Goal: Task Accomplishment & Management: Complete application form

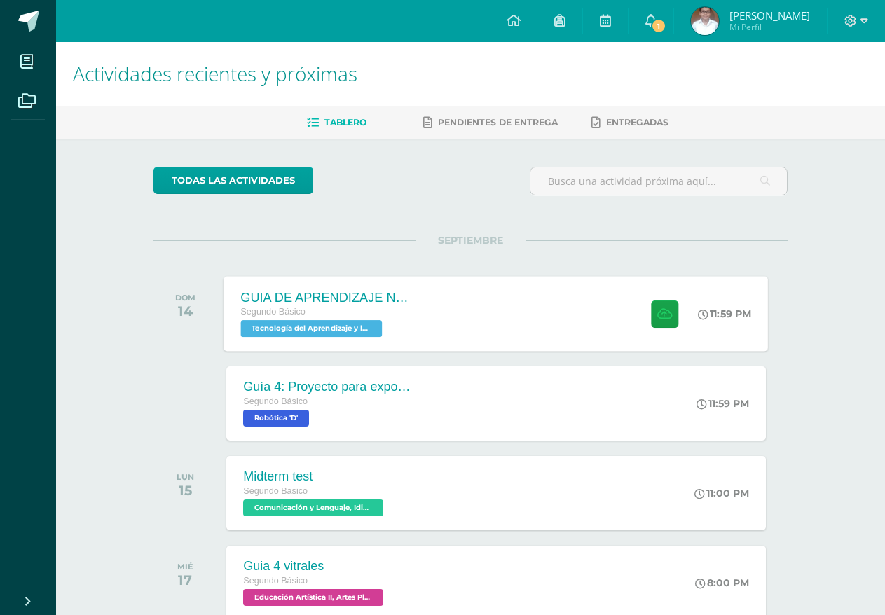
click at [445, 307] on div "GUIA DE APRENDIZAJE NO 3 Segundo Básico Tecnología del Aprendizaje y la Comunic…" at bounding box center [496, 313] width 544 height 75
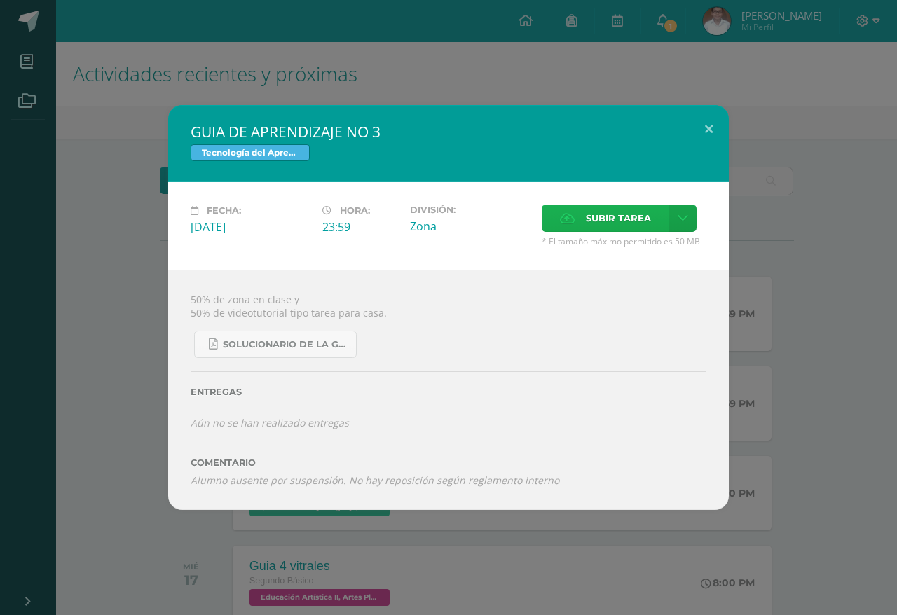
click at [633, 216] on span "Subir tarea" at bounding box center [618, 218] width 65 height 26
click at [0, 0] on input "Subir tarea" at bounding box center [0, 0] width 0 height 0
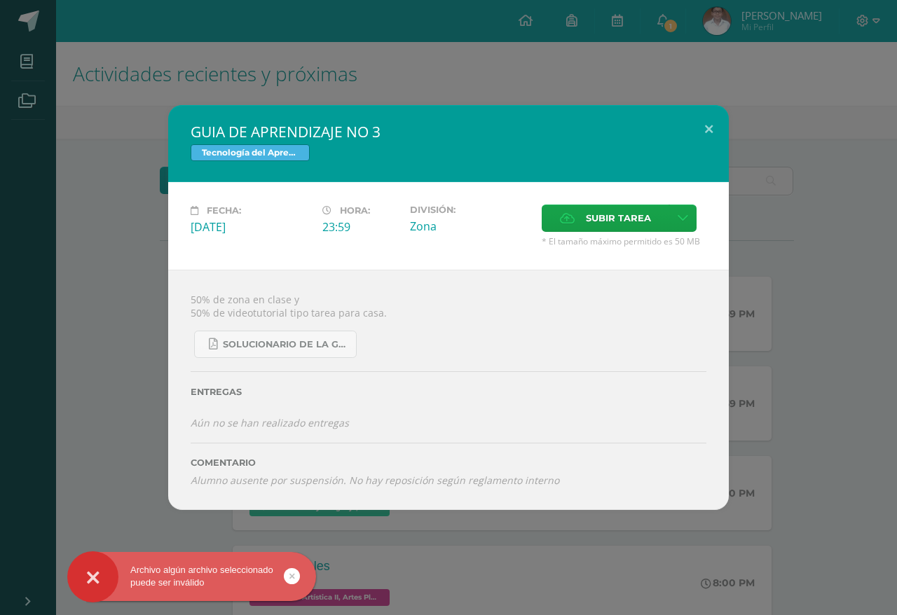
click at [291, 579] on icon at bounding box center [292, 576] width 6 height 16
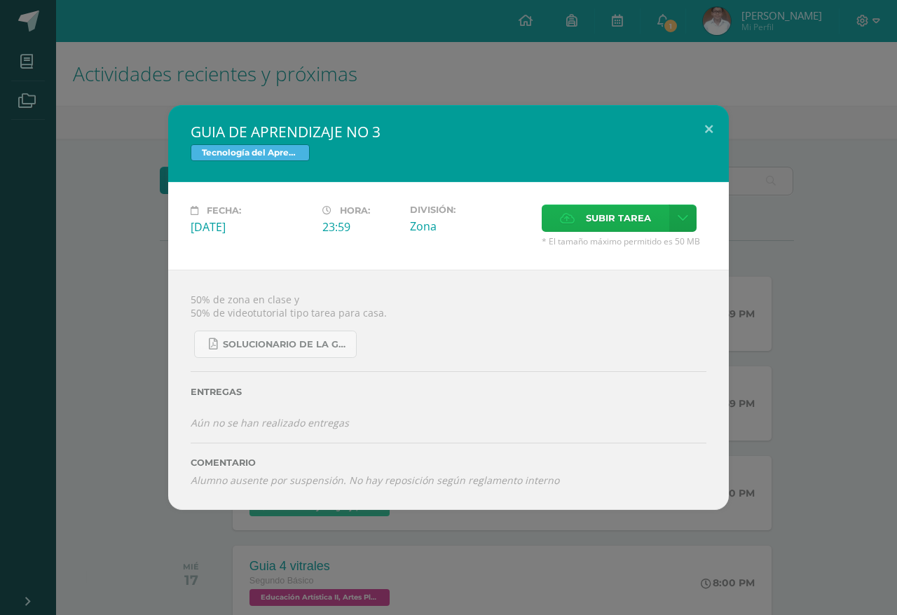
click at [608, 226] on span "Subir tarea" at bounding box center [618, 218] width 65 height 26
click at [0, 0] on input "Subir tarea" at bounding box center [0, 0] width 0 height 0
click at [723, 133] on button at bounding box center [709, 129] width 40 height 48
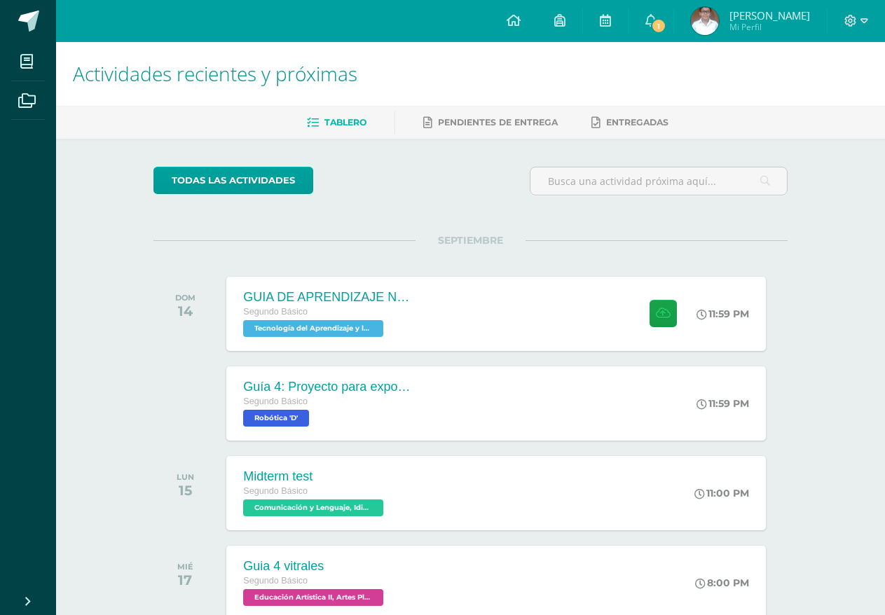
drag, startPoint x: 663, startPoint y: 29, endPoint x: 666, endPoint y: 42, distance: 13.6
click at [662, 31] on span "1" at bounding box center [658, 25] width 15 height 15
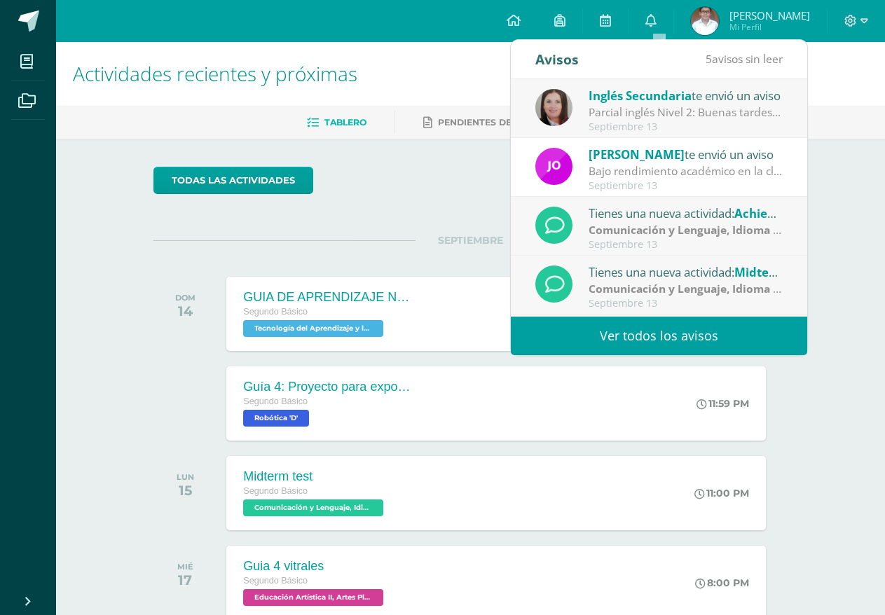
click at [700, 96] on div "Inglés Secundaria te envió un aviso" at bounding box center [685, 95] width 195 height 18
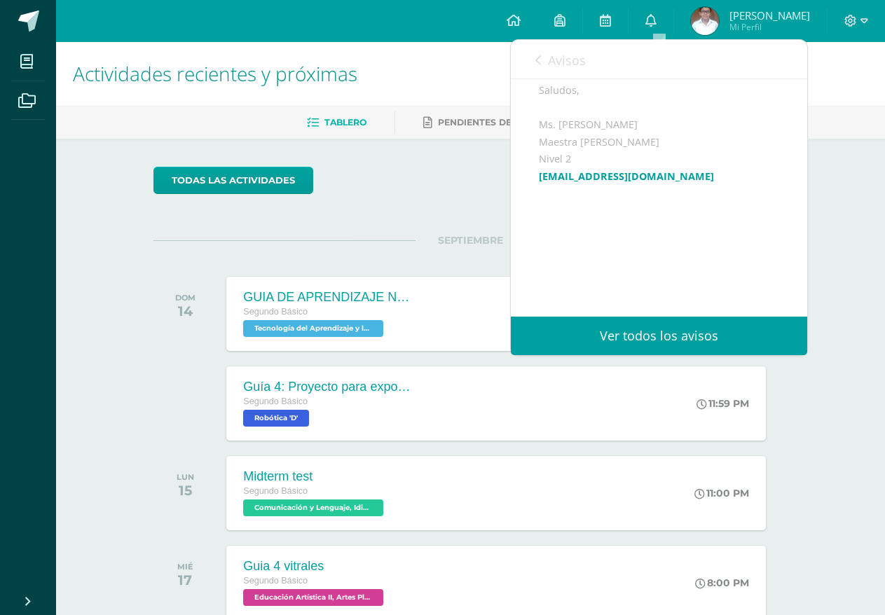
scroll to position [210, 0]
